Goal: Transaction & Acquisition: Purchase product/service

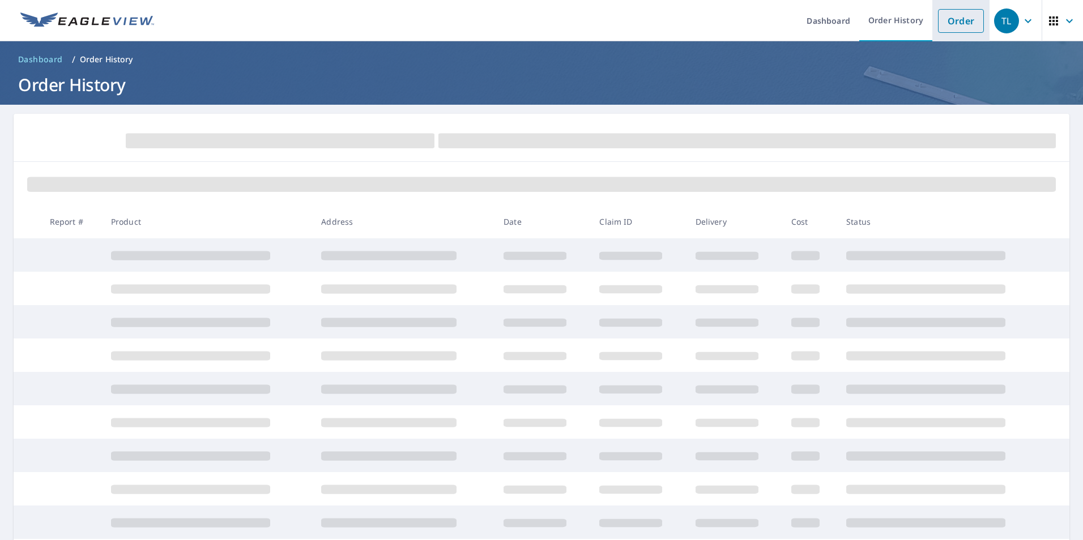
click at [946, 16] on link "Order" at bounding box center [961, 21] width 46 height 24
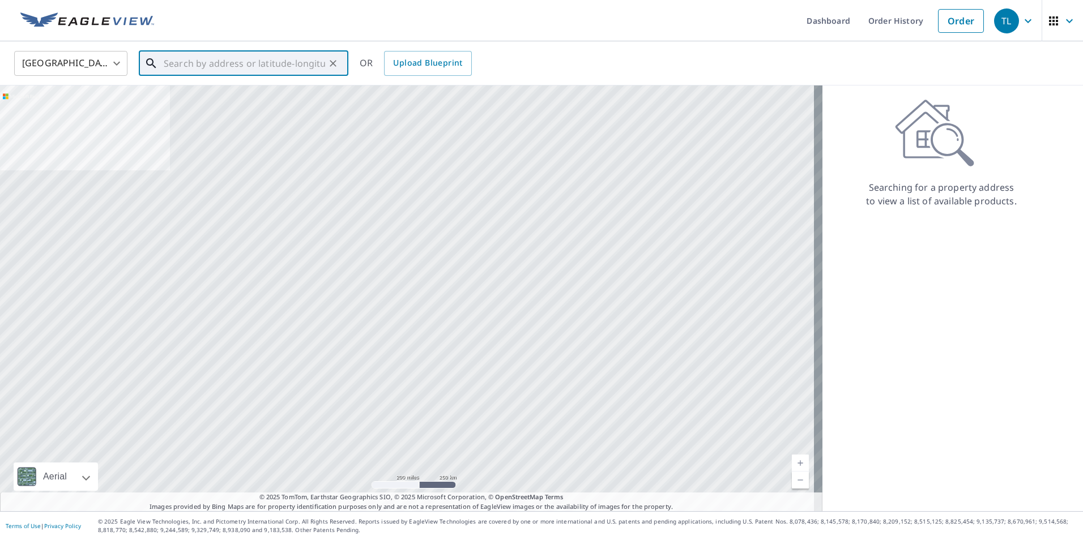
click at [178, 62] on input "text" at bounding box center [244, 64] width 161 height 32
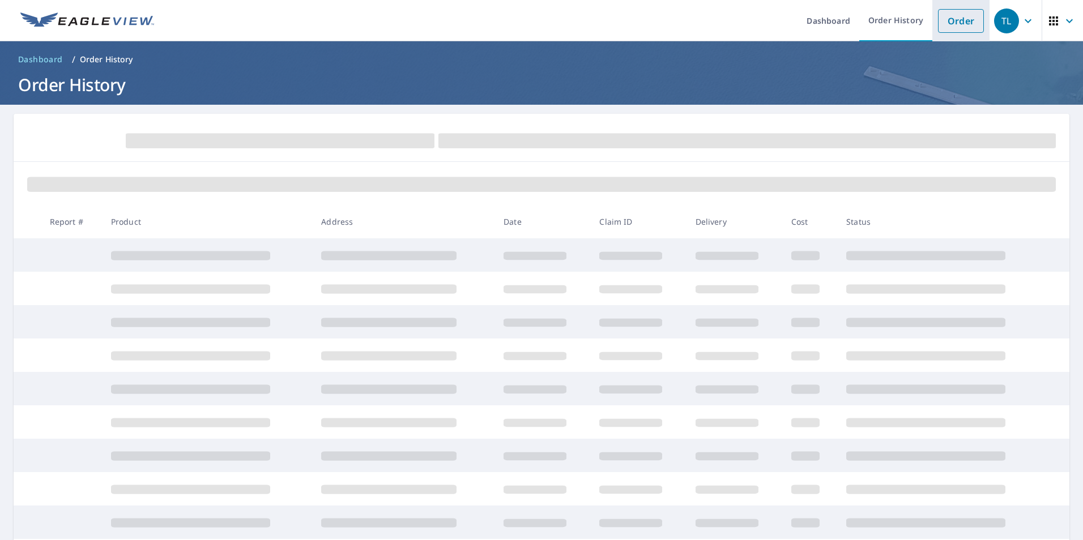
click at [952, 27] on link "Order" at bounding box center [961, 21] width 46 height 24
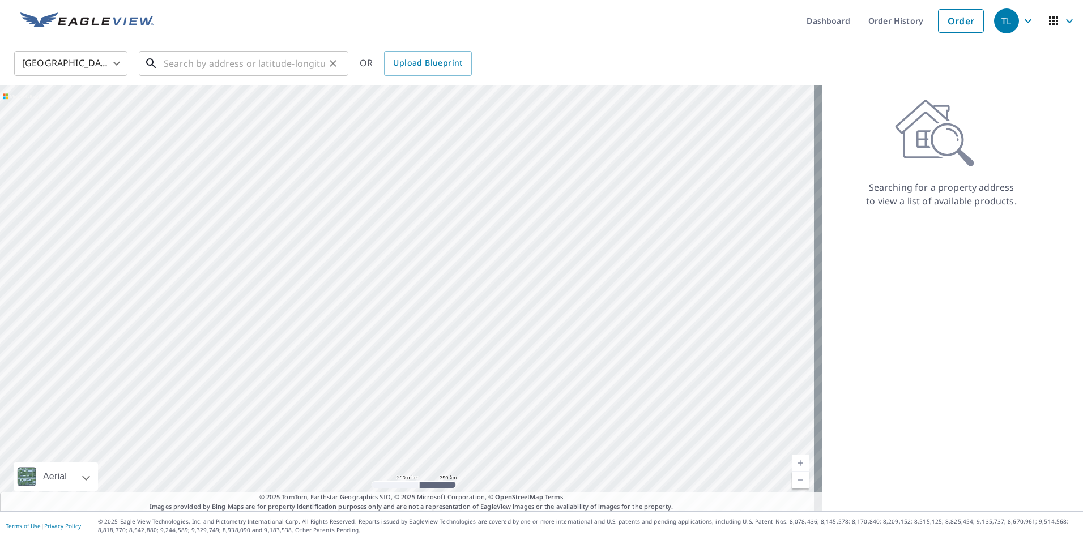
click at [191, 70] on input "text" at bounding box center [244, 64] width 161 height 32
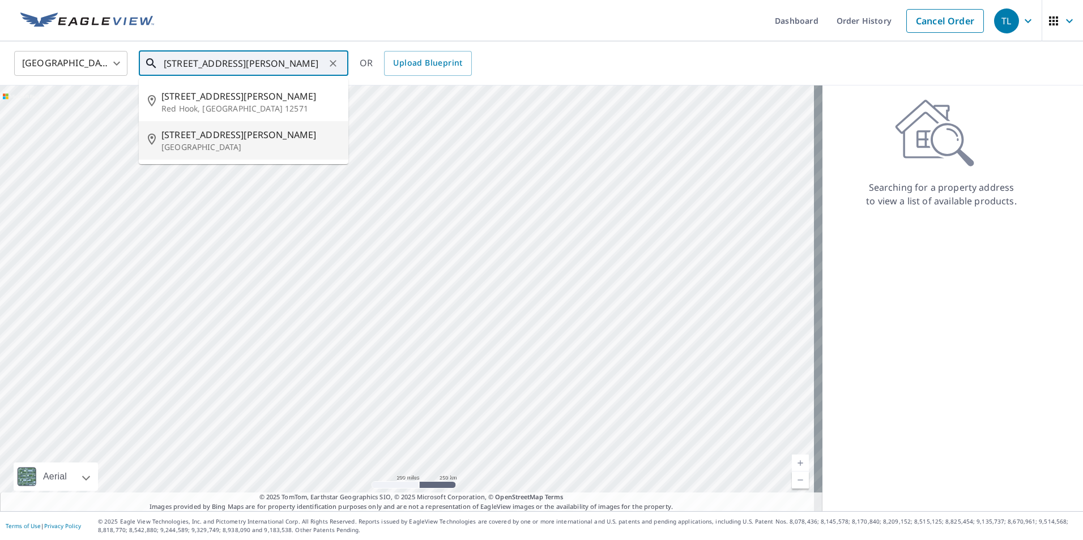
click at [204, 137] on span "[STREET_ADDRESS][PERSON_NAME]" at bounding box center [250, 135] width 178 height 14
type input "[STREET_ADDRESS][PERSON_NAME]"
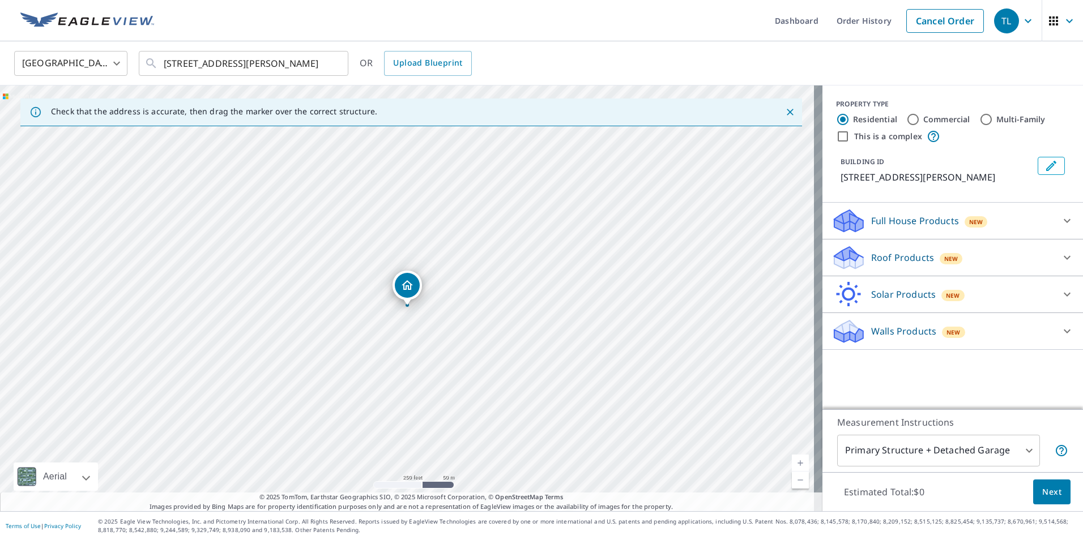
click at [1064, 258] on icon at bounding box center [1067, 258] width 7 height 4
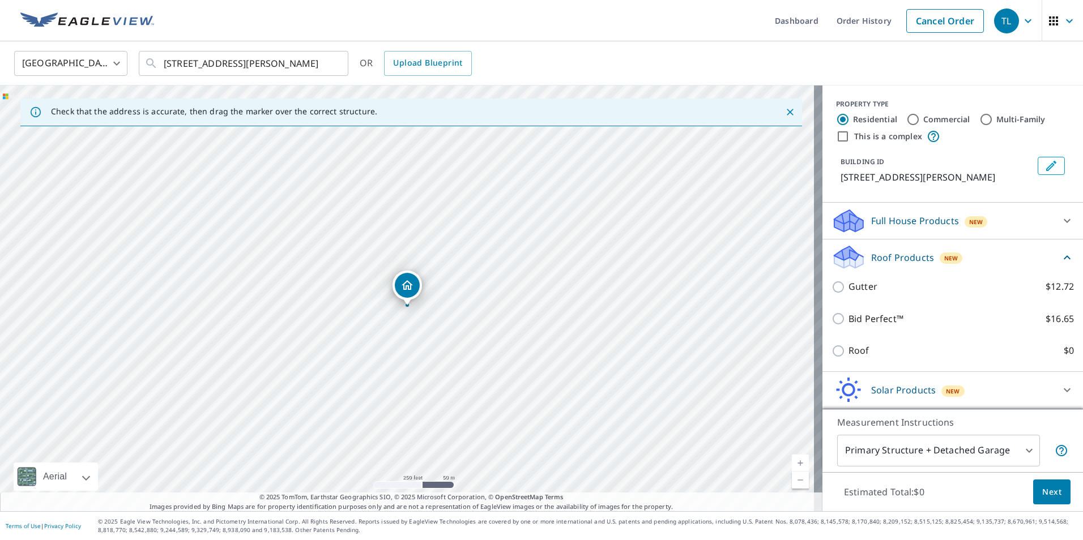
drag, startPoint x: 1051, startPoint y: 256, endPoint x: 1036, endPoint y: 246, distance: 17.6
click at [1060, 255] on icon at bounding box center [1067, 258] width 14 height 14
